Goal: Task Accomplishment & Management: Complete application form

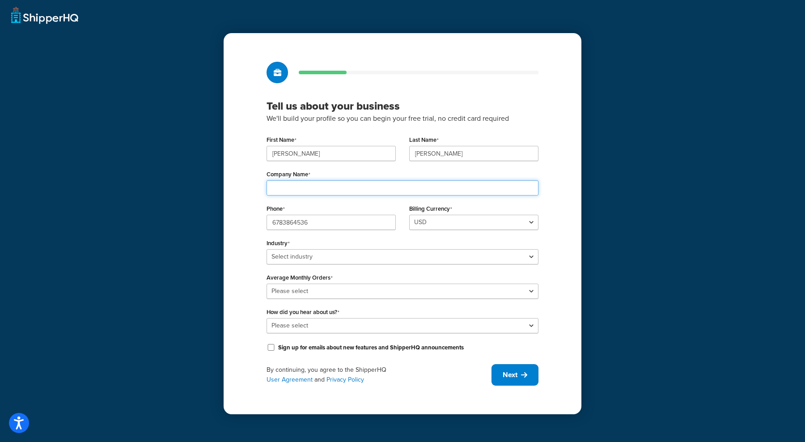
click at [349, 190] on input "Company Name" at bounding box center [402, 187] width 272 height 15
type input "Ristex Inc"
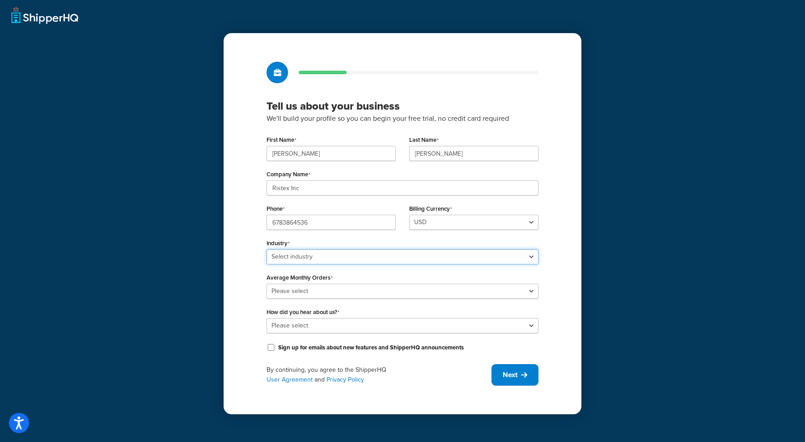
click at [345, 256] on select "Select industry Automotive Adult Agriculture Alcohol, Tobacco & CBD Arts & Craf…" at bounding box center [402, 256] width 272 height 15
select select "14"
click at [266, 249] on select "Select industry Automotive Adult Agriculture Alcohol, Tobacco & CBD Arts & Craf…" at bounding box center [402, 256] width 272 height 15
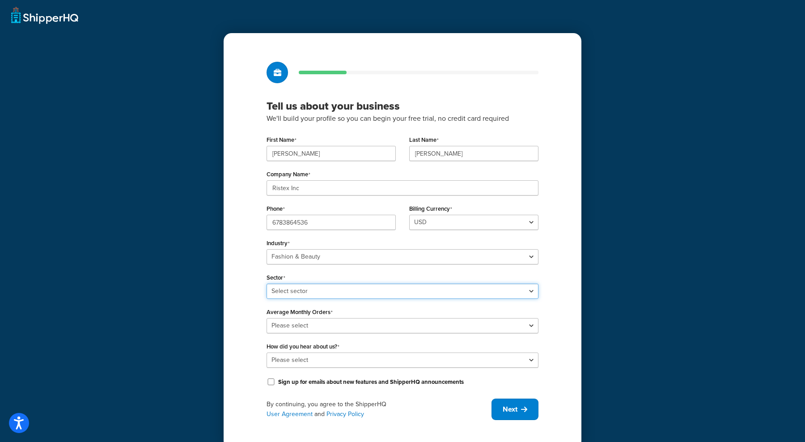
click at [339, 293] on select "Select sector Apparel Beauty Supplies & Cosmetics Jewelry" at bounding box center [402, 290] width 272 height 15
select select "22"
click at [266, 283] on select "Select sector Apparel Beauty Supplies & Cosmetics Jewelry" at bounding box center [402, 290] width 272 height 15
click at [326, 324] on select "Please select 0-500 501-1,000 1,001-10,000 10,001-20,000 Over 20,000" at bounding box center [402, 325] width 272 height 15
select select "3"
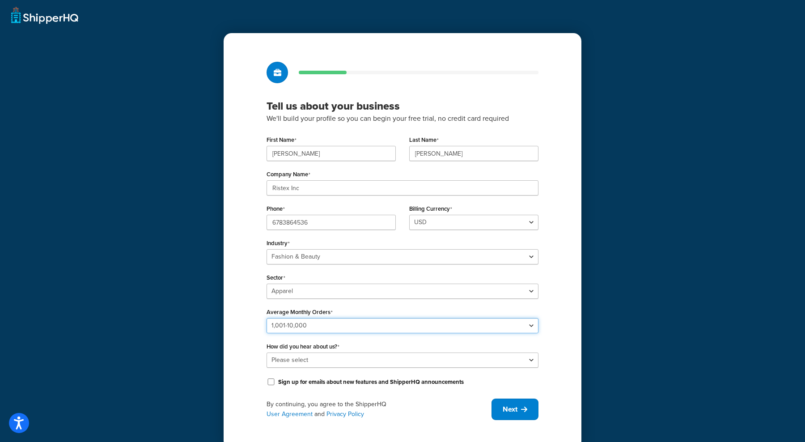
click at [266, 318] on select "Please select 0-500 501-1,000 1,001-10,000 10,001-20,000 Over 20,000" at bounding box center [402, 325] width 272 height 15
click at [315, 364] on select "Please select Online Search App Store or Marketplace Listing Referred by Agency…" at bounding box center [402, 359] width 272 height 15
select select "3"
click at [266, 352] on select "Please select Online Search App Store or Marketplace Listing Referred by Agency…" at bounding box center [402, 359] width 272 height 15
click at [507, 408] on span "Next" at bounding box center [509, 409] width 15 height 10
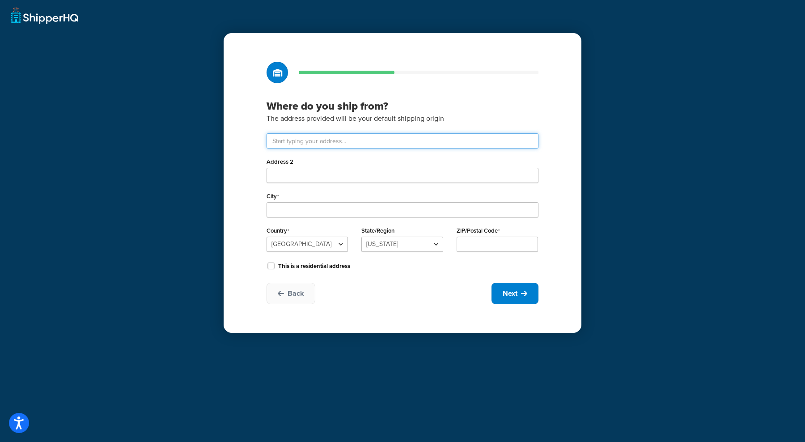
click at [412, 140] on input "text" at bounding box center [402, 140] width 272 height 15
click at [504, 287] on button "Next" at bounding box center [514, 293] width 47 height 21
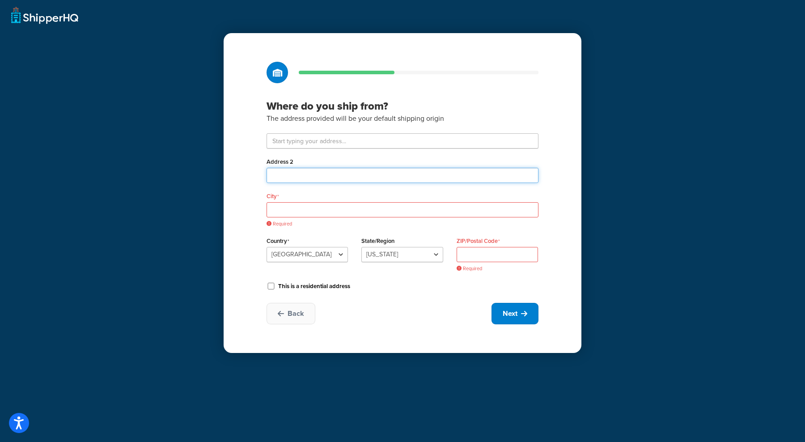
click at [325, 182] on input "Address 2" at bounding box center [402, 175] width 272 height 15
click at [345, 142] on input "text" at bounding box center [402, 140] width 272 height 15
paste input "30 NORTH MAPLE ST."
type input "30 N Maple St"
type input "Northampton"
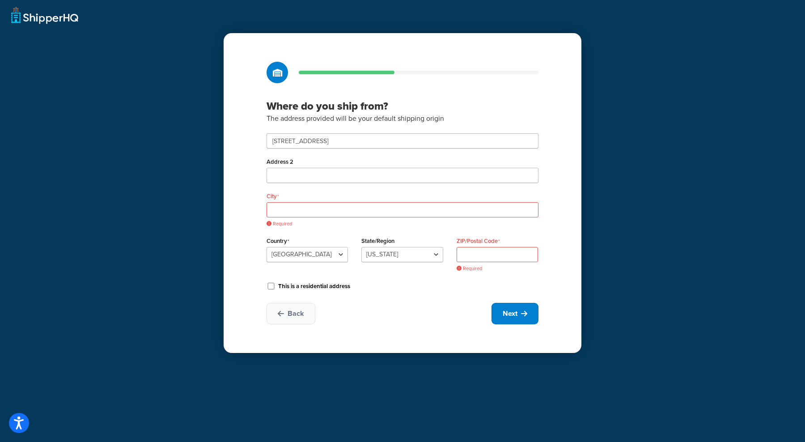
select select "21"
type input "01062"
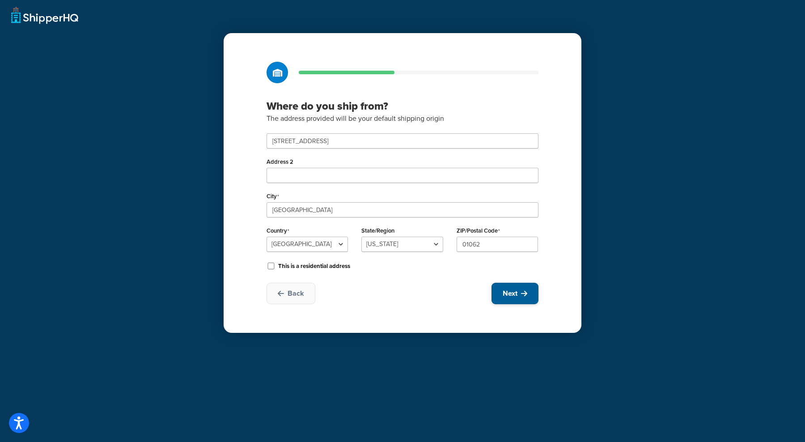
click at [498, 292] on button "Next" at bounding box center [514, 293] width 47 height 21
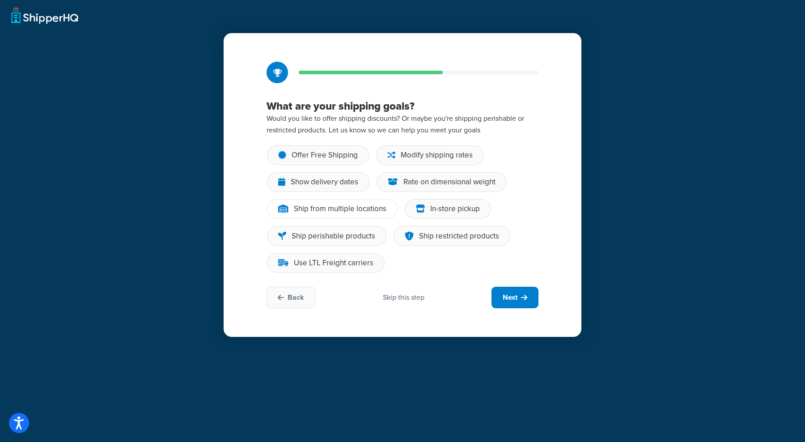
click at [350, 205] on div "Ship from multiple locations" at bounding box center [340, 208] width 93 height 9
click at [0, 0] on input "Ship from multiple locations" at bounding box center [0, 0] width 0 height 0
click at [450, 163] on div "Modify shipping rates" at bounding box center [430, 155] width 108 height 20
click at [0, 0] on input "Modify shipping rates" at bounding box center [0, 0] width 0 height 0
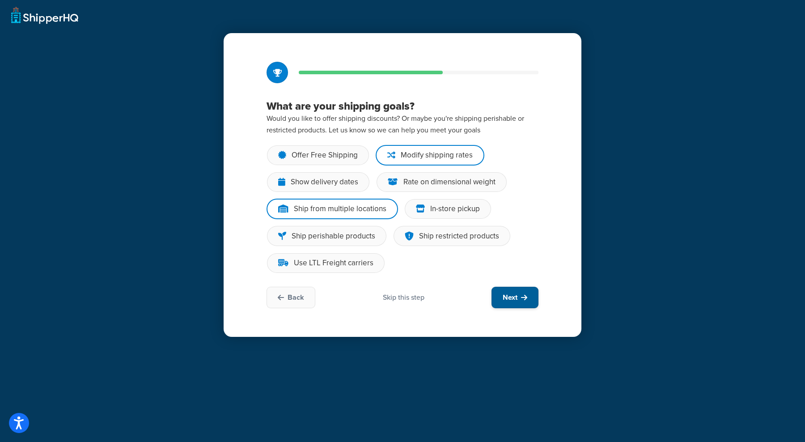
click at [517, 299] on span "Next" at bounding box center [509, 297] width 15 height 10
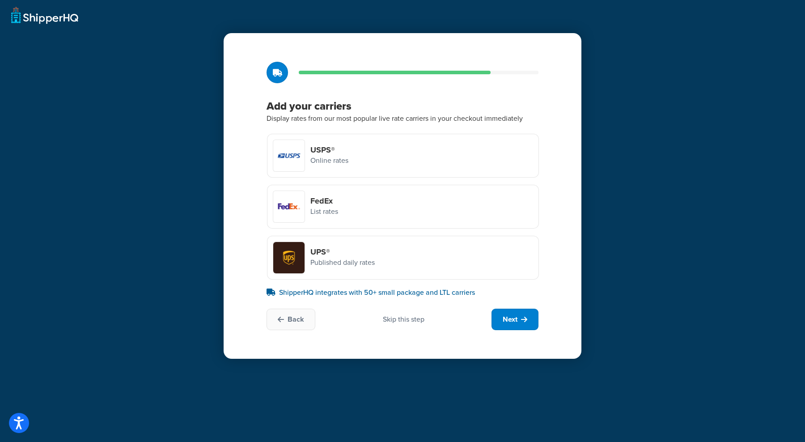
click at [410, 317] on div "Skip this step" at bounding box center [404, 319] width 42 height 10
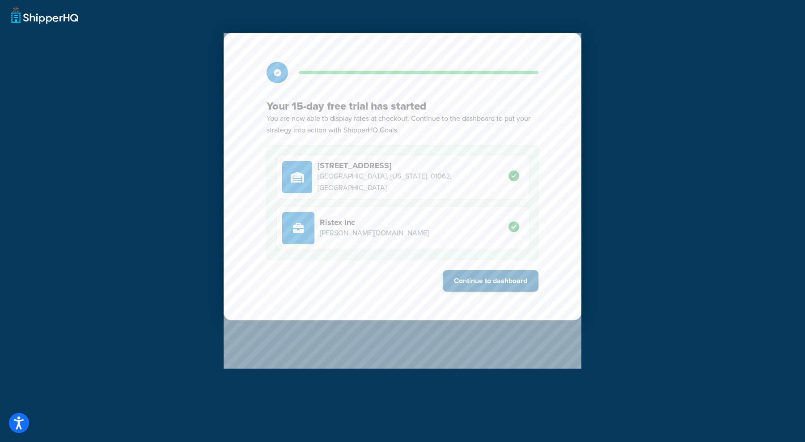
click at [470, 282] on button "Continue to dashboard" at bounding box center [491, 280] width 96 height 21
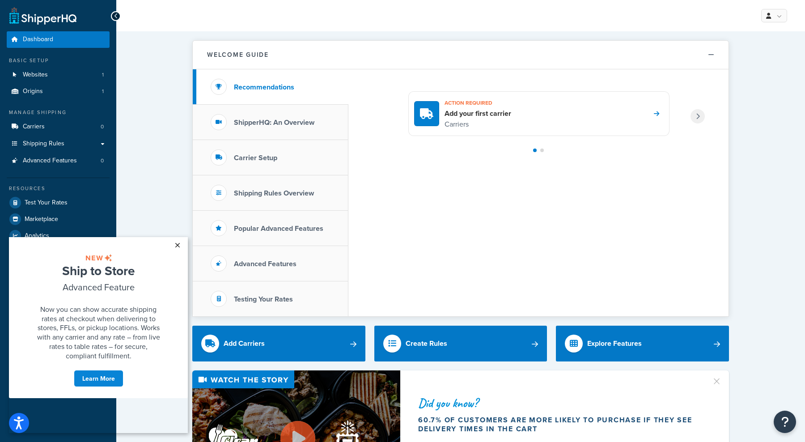
click at [177, 243] on link "×" at bounding box center [177, 245] width 16 height 16
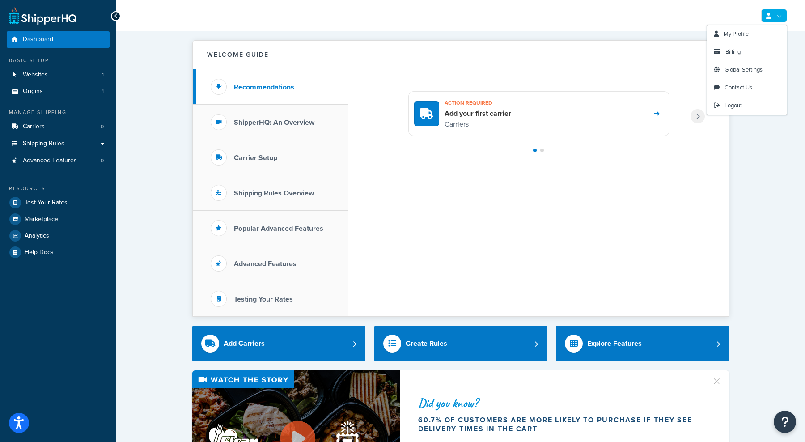
click at [774, 14] on link at bounding box center [774, 15] width 26 height 13
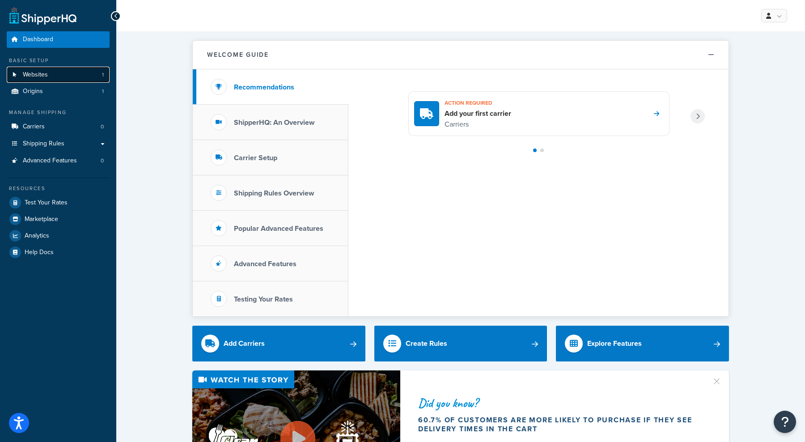
click at [50, 76] on link "Websites 1" at bounding box center [58, 75] width 103 height 17
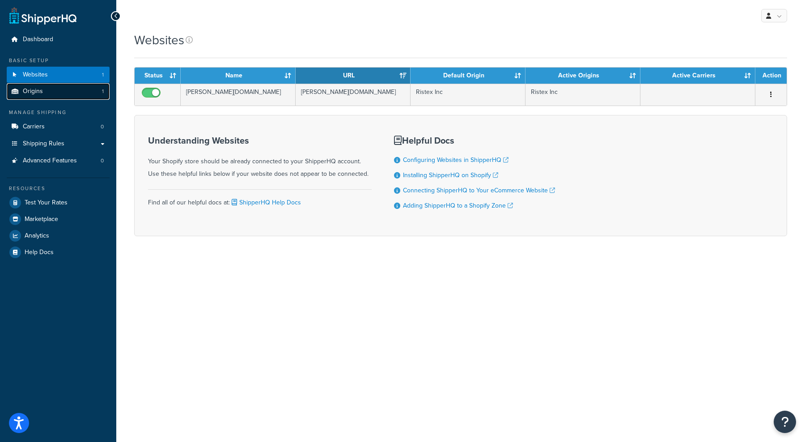
click at [73, 86] on link "Origins 1" at bounding box center [58, 91] width 103 height 17
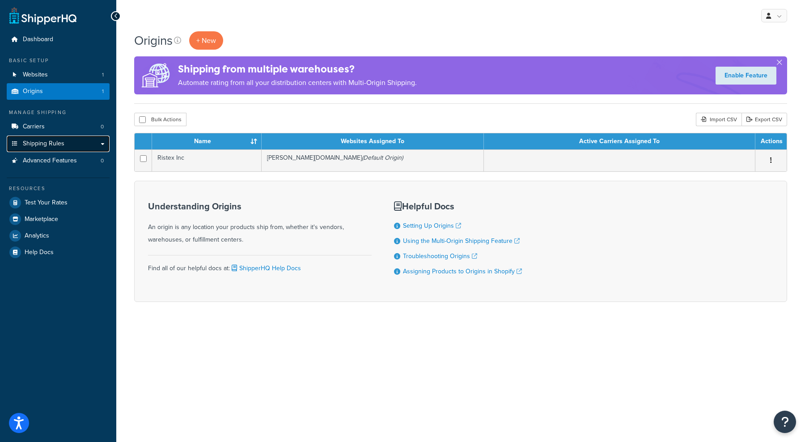
click at [74, 148] on link "Shipping Rules" at bounding box center [58, 143] width 103 height 17
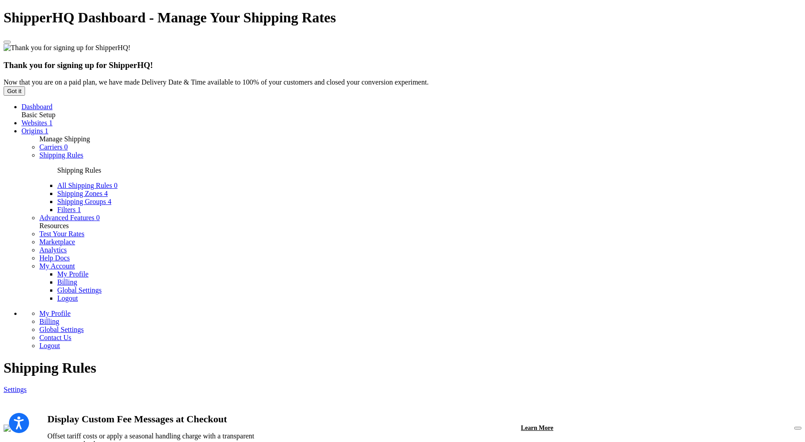
click at [59, 221] on link "Advanced Features 0" at bounding box center [69, 218] width 60 height 8
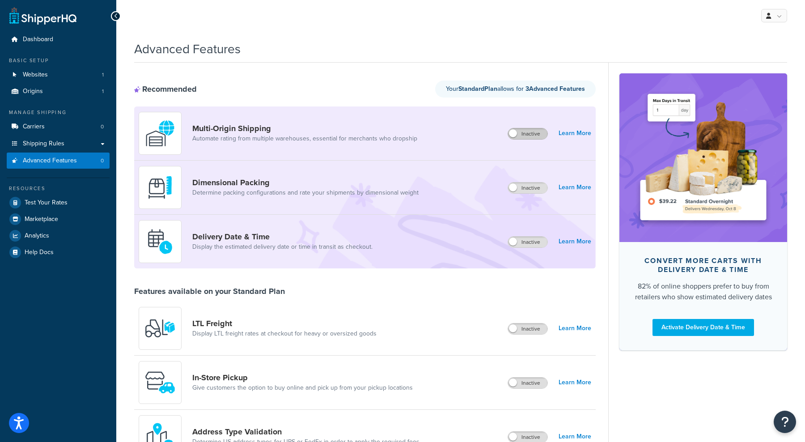
click at [521, 132] on label "Inactive" at bounding box center [527, 133] width 39 height 11
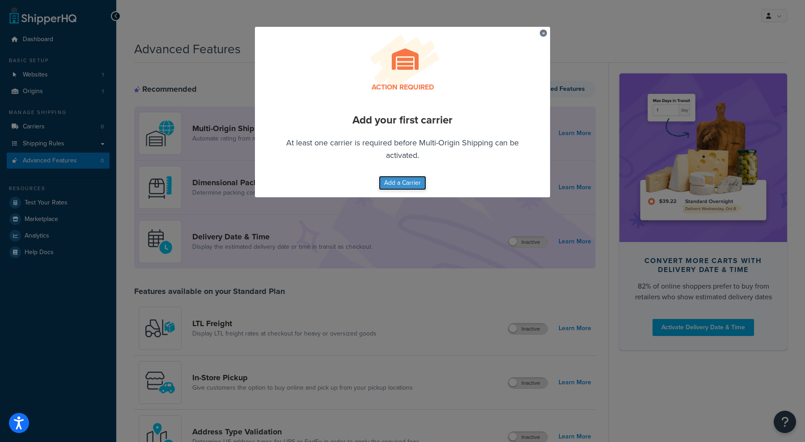
click at [412, 182] on button "Add a Carrier" at bounding box center [402, 183] width 47 height 14
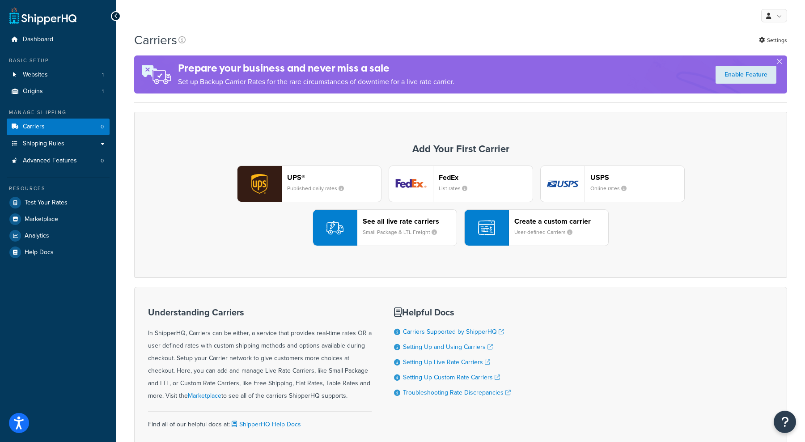
click at [461, 178] on header "FedEx" at bounding box center [486, 177] width 94 height 8
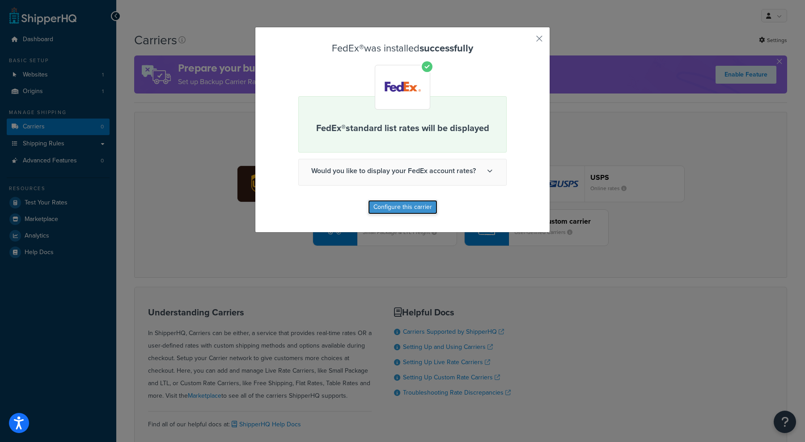
click at [402, 205] on button "Configure this carrier" at bounding box center [402, 207] width 69 height 14
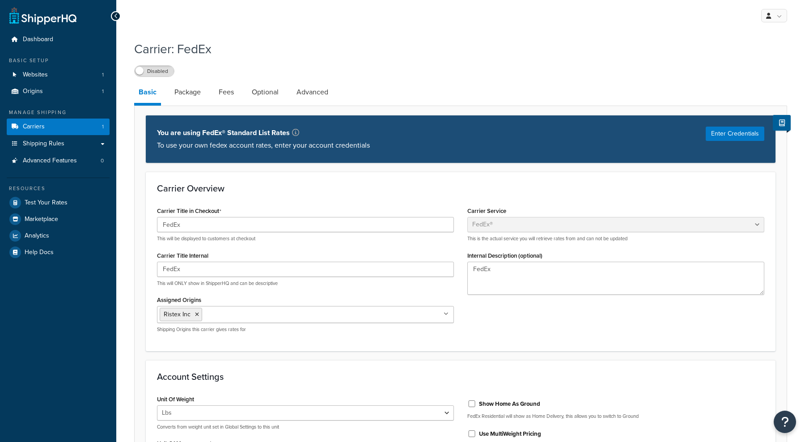
select select "fedEx"
select select "REGULAR_PICKUP"
select select "YOUR_PACKAGING"
click at [54, 32] on link "Dashboard" at bounding box center [58, 39] width 103 height 17
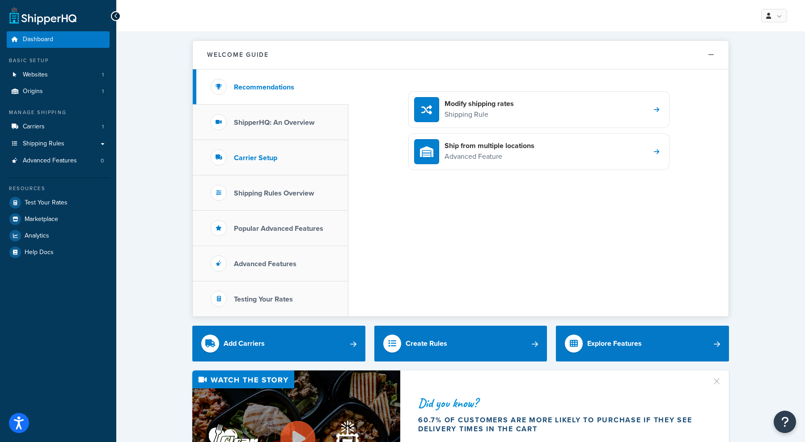
click at [290, 162] on li "Carrier Setup" at bounding box center [271, 157] width 156 height 35
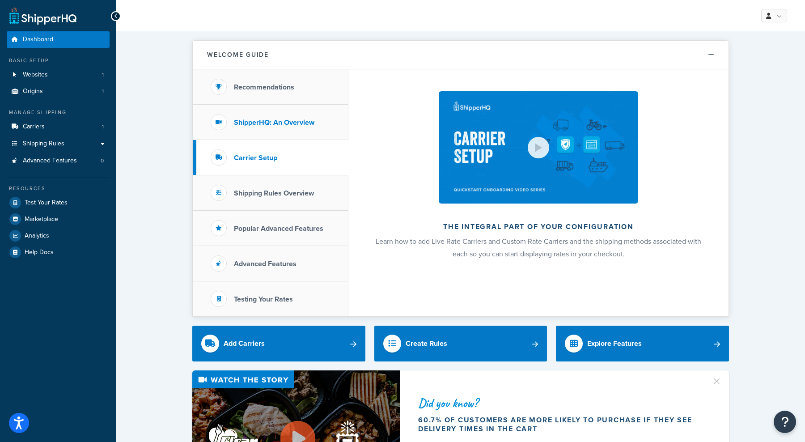
click at [283, 114] on li "ShipperHQ: An Overview" at bounding box center [271, 122] width 156 height 35
